Goal: Feedback & Contribution: Submit feedback/report problem

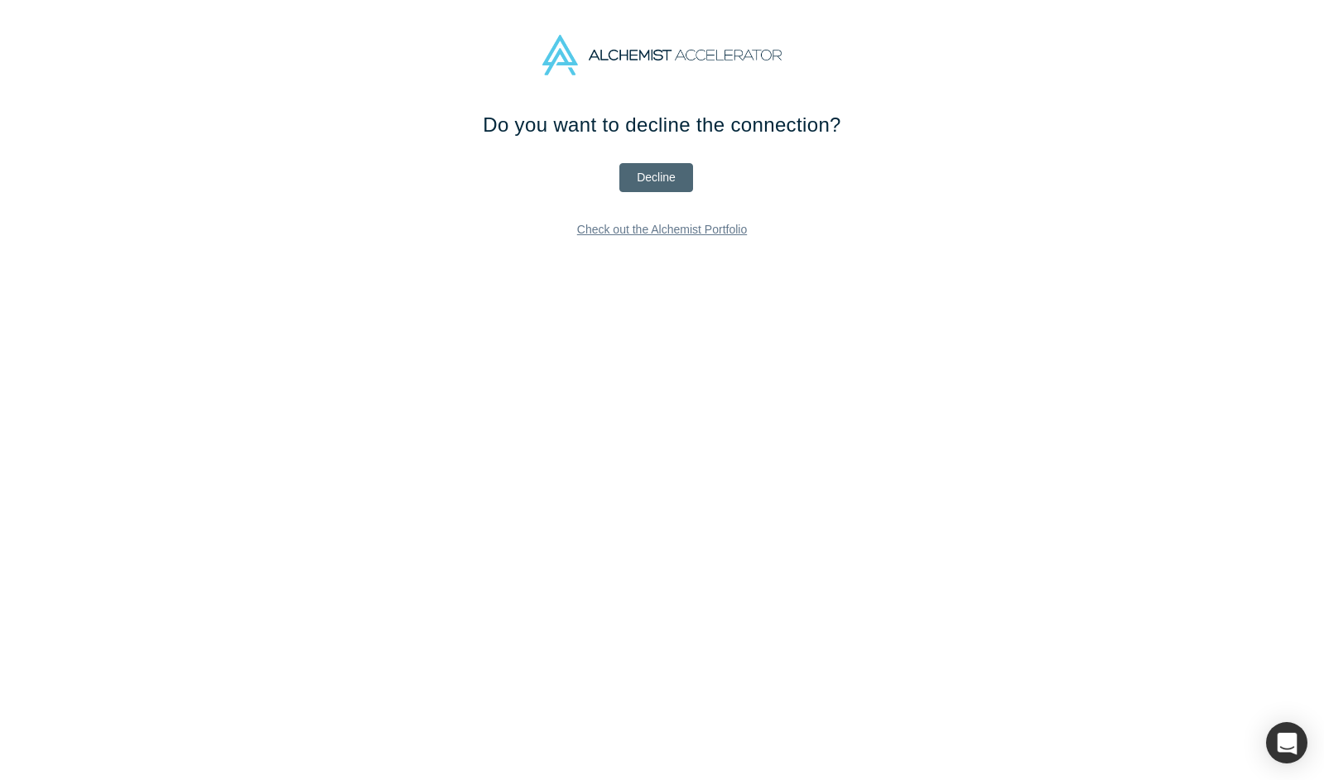
click at [665, 169] on button "Decline" at bounding box center [656, 177] width 74 height 29
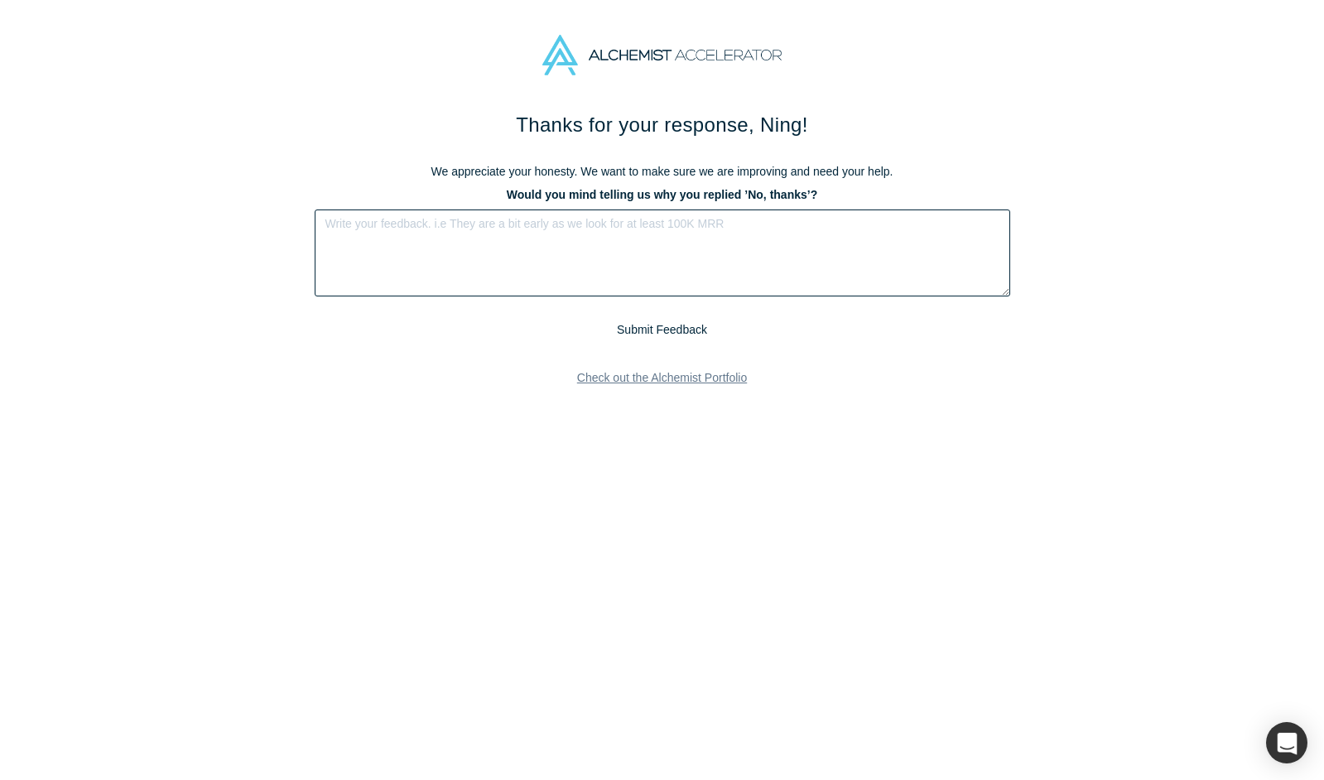
click at [655, 222] on textarea at bounding box center [663, 252] width 696 height 87
type textarea "No interested in company from [GEOGRAPHIC_DATA]"
click at [693, 325] on button "Submit Feedback" at bounding box center [662, 330] width 102 height 21
